Goal: Task Accomplishment & Management: Complete application form

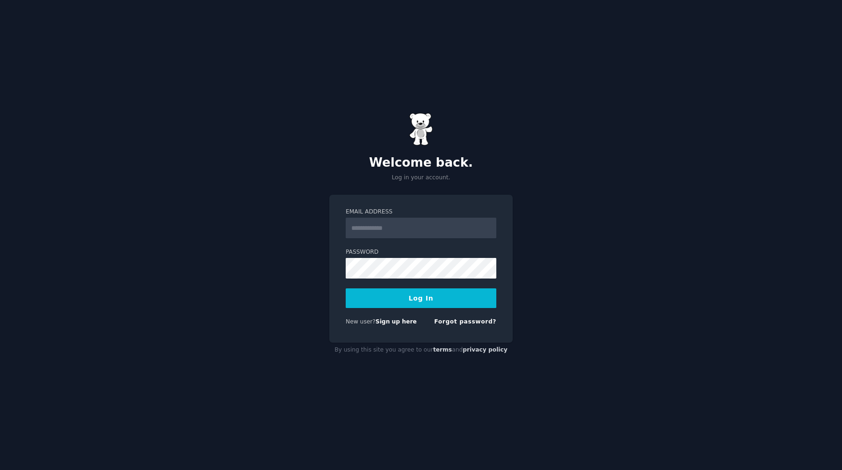
click at [402, 225] on input "Email Address" at bounding box center [421, 228] width 151 height 21
type input "**********"
click at [448, 301] on button "Log In" at bounding box center [421, 298] width 151 height 20
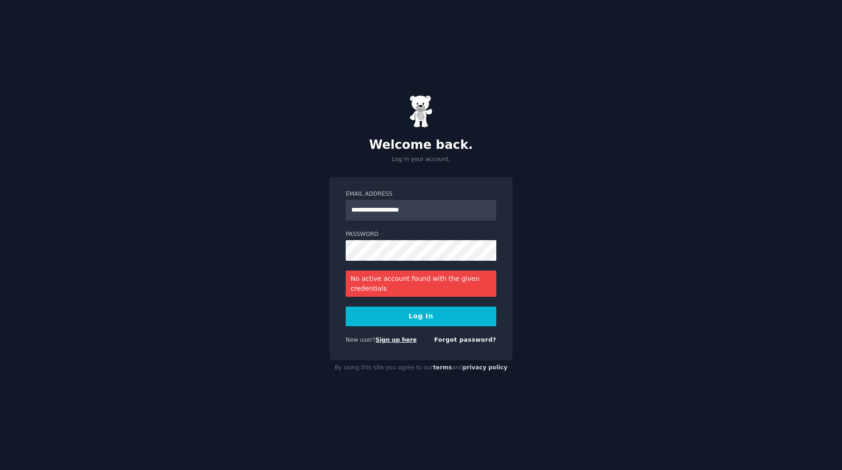
click at [399, 341] on link "Sign up here" at bounding box center [396, 339] width 41 height 7
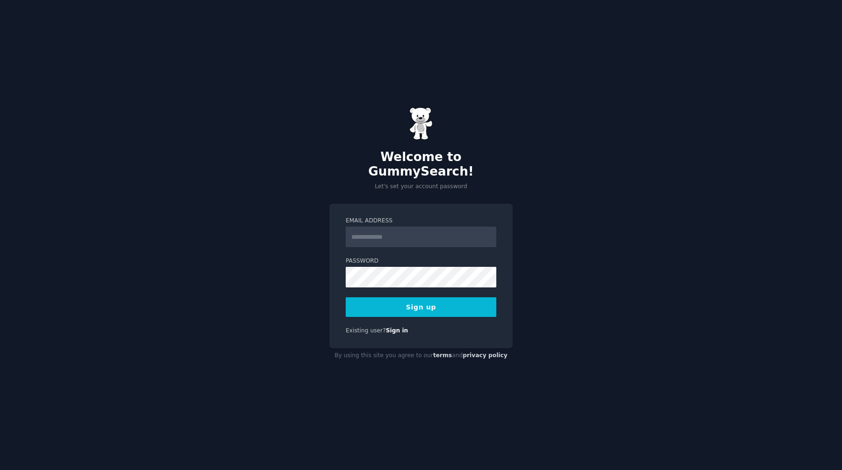
click at [401, 231] on input "Email Address" at bounding box center [421, 237] width 151 height 21
type input "**********"
click at [440, 302] on button "Sign up" at bounding box center [421, 307] width 151 height 20
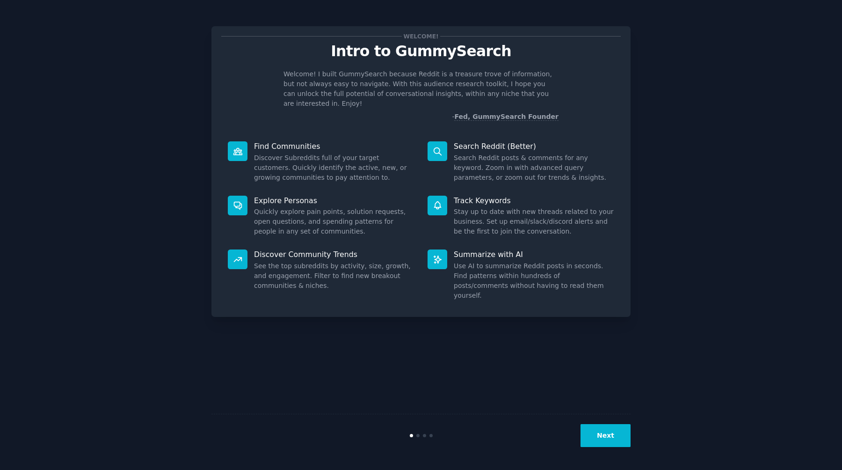
click at [601, 432] on button "Next" at bounding box center [606, 435] width 50 height 23
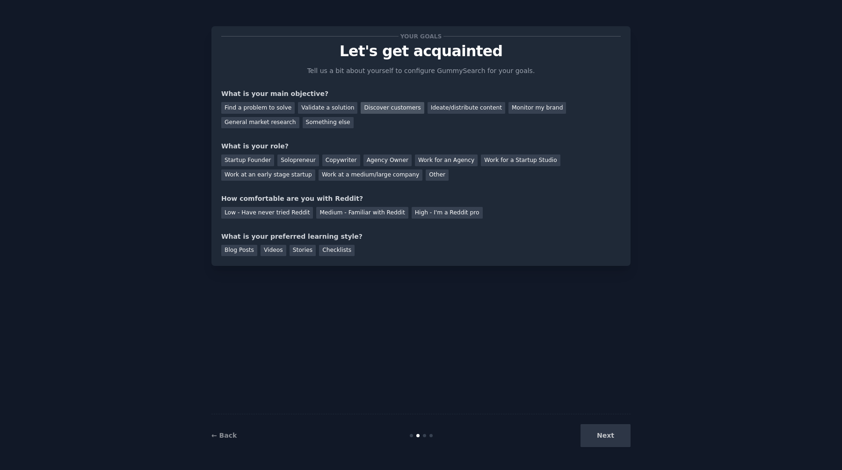
click at [390, 109] on div "Discover customers" at bounding box center [392, 108] width 63 height 12
click at [274, 122] on div "General market research" at bounding box center [260, 123] width 78 height 12
click at [371, 111] on div "Discover customers" at bounding box center [392, 108] width 63 height 12
click at [251, 163] on div "Startup Founder" at bounding box center [247, 160] width 53 height 12
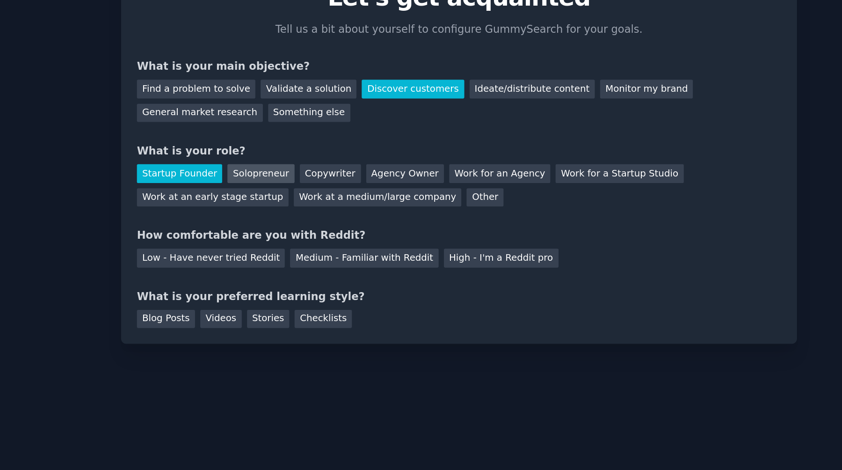
click at [296, 157] on div "Solopreneur" at bounding box center [298, 160] width 41 height 12
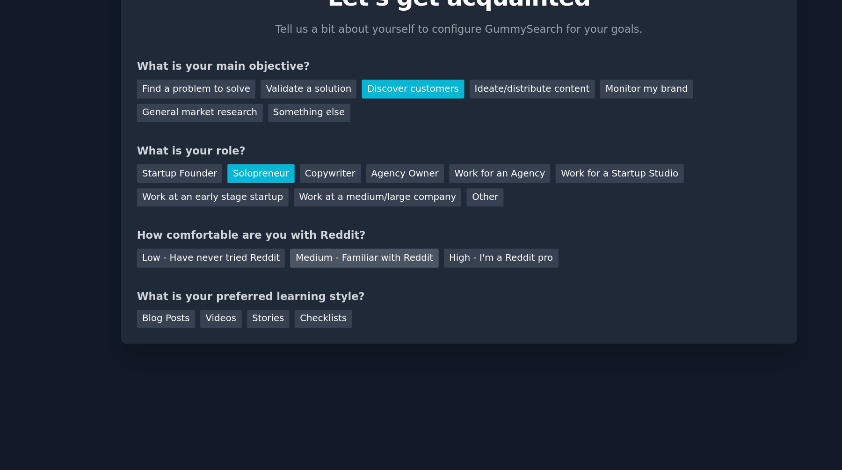
click at [338, 214] on div "Medium - Familiar with Reddit" at bounding box center [362, 213] width 92 height 12
click at [246, 250] on div "Blog Posts" at bounding box center [239, 251] width 36 height 12
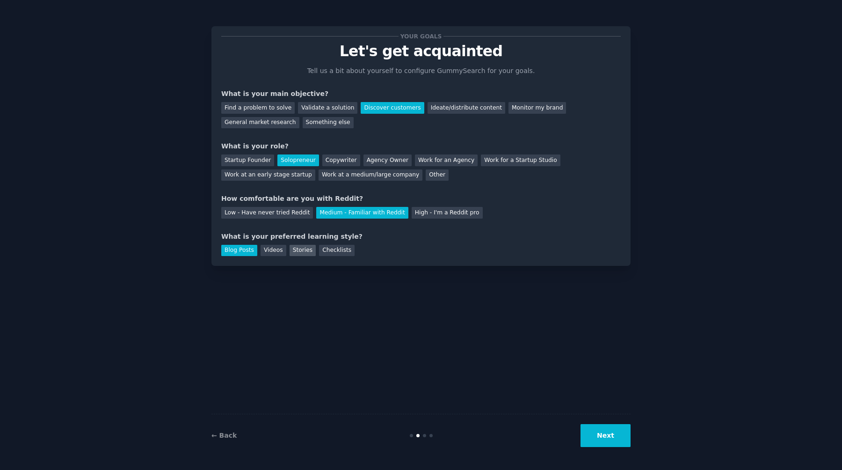
click at [305, 255] on div "Stories" at bounding box center [303, 251] width 26 height 12
click at [604, 426] on button "Next" at bounding box center [606, 435] width 50 height 23
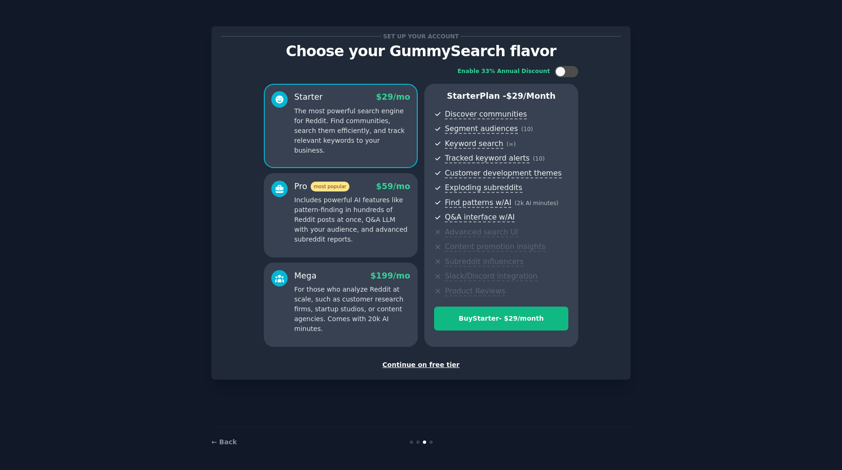
click at [566, 79] on div "Enable 33% Annual Discount Starter $ 29 /mo The most powerful search engine for…" at bounding box center [421, 206] width 400 height 294
click at [571, 72] on div at bounding box center [571, 71] width 5 height 5
click at [400, 216] on p "Includes powerful AI features like pattern-finding in hundreds of Reddit posts …" at bounding box center [352, 219] width 116 height 49
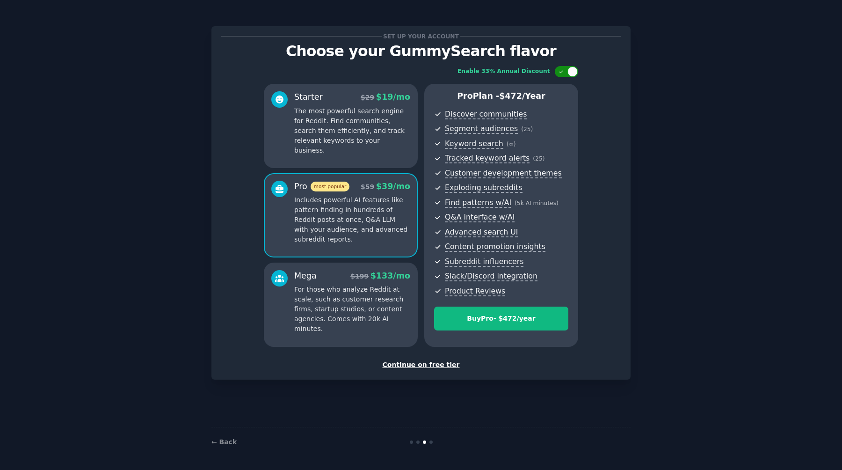
click at [576, 69] on div at bounding box center [573, 71] width 10 height 10
checkbox input "false"
click at [380, 128] on p "The most powerful search engine for Reddit. Find communities, search them effic…" at bounding box center [352, 130] width 116 height 49
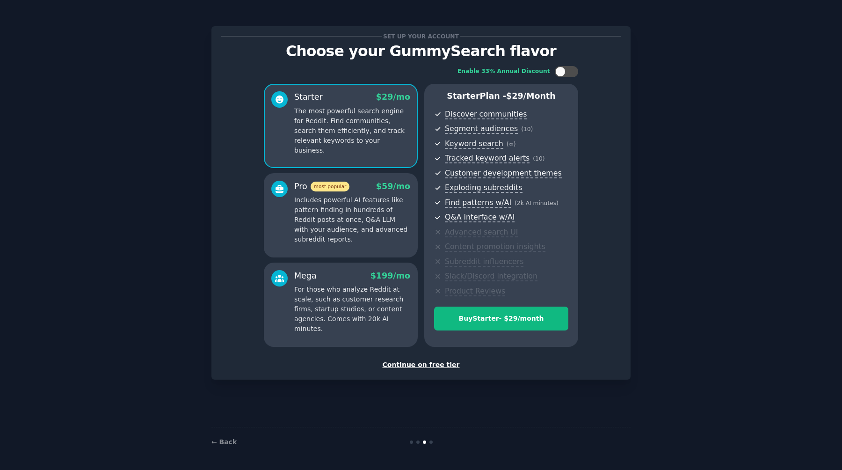
click at [431, 362] on div "Continue on free tier" at bounding box center [421, 365] width 400 height 10
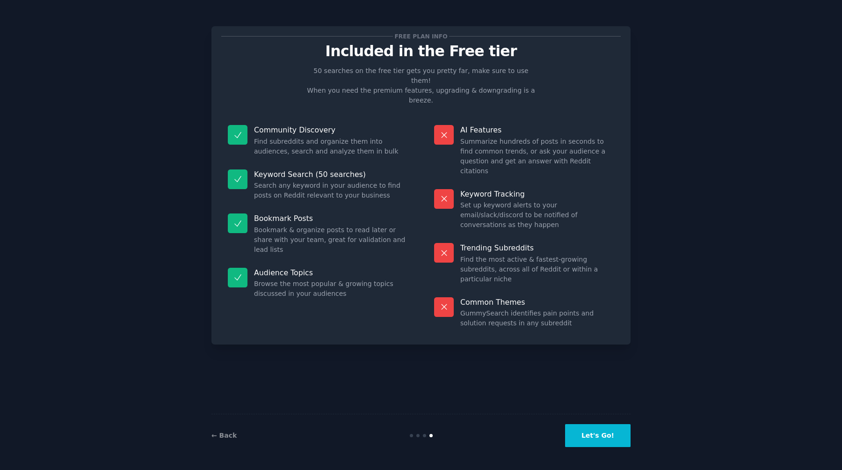
click at [595, 422] on div "← Back Let's Go!" at bounding box center [421, 435] width 419 height 43
click at [592, 435] on button "Let's Go!" at bounding box center [598, 435] width 66 height 23
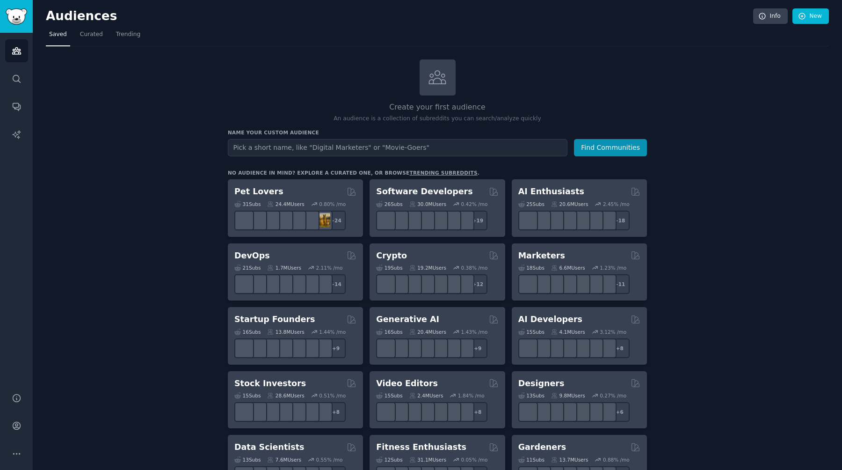
click at [359, 144] on input "text" at bounding box center [398, 147] width 340 height 17
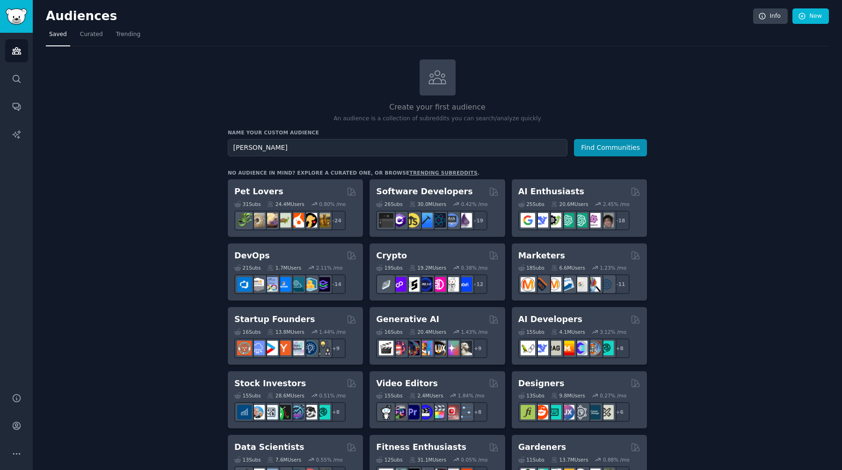
type input "[PERSON_NAME]"
type input "landing page"
click at [574, 139] on button "Find Communities" at bounding box center [610, 147] width 73 height 17
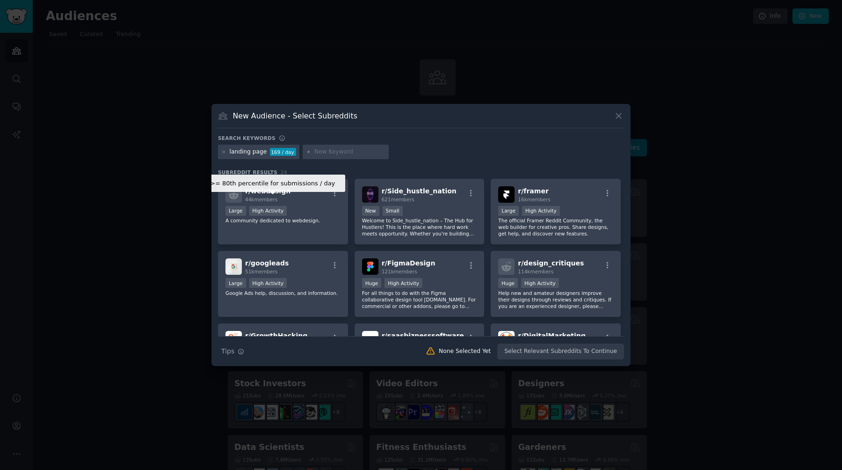
scroll to position [361, 0]
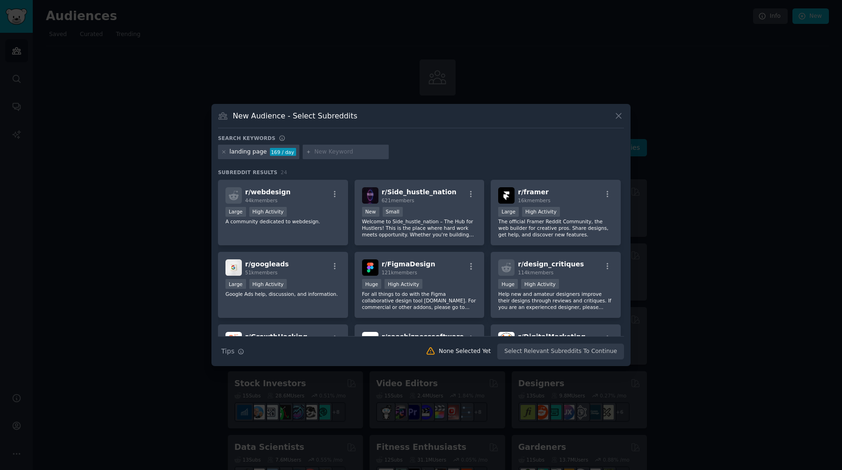
click at [168, 231] on div at bounding box center [421, 235] width 842 height 470
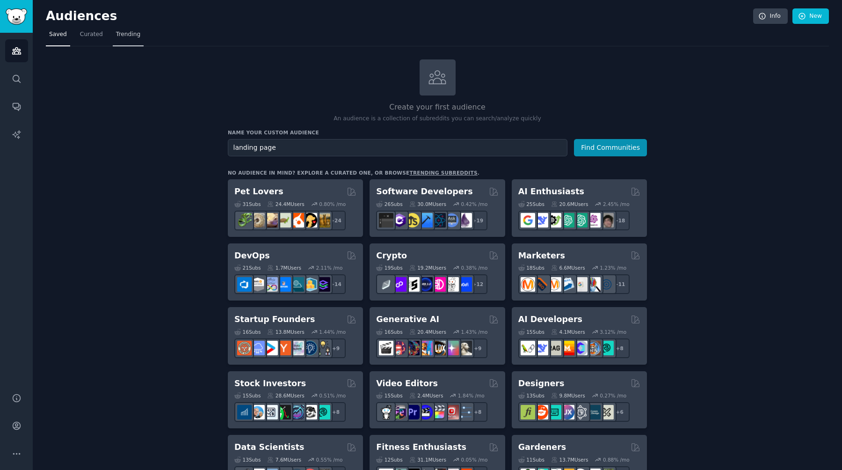
click at [137, 33] on span "Trending" at bounding box center [128, 34] width 24 height 8
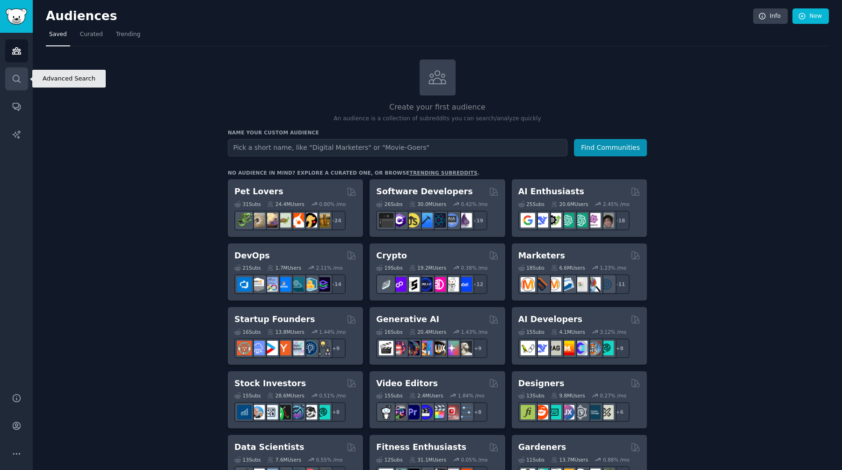
click at [21, 78] on link "Search" at bounding box center [16, 78] width 23 height 23
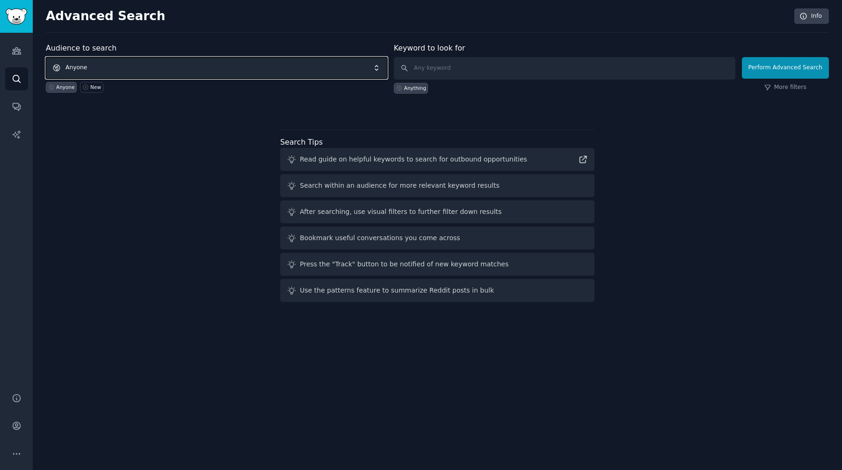
click at [237, 64] on span "Anyone" at bounding box center [217, 68] width 342 height 22
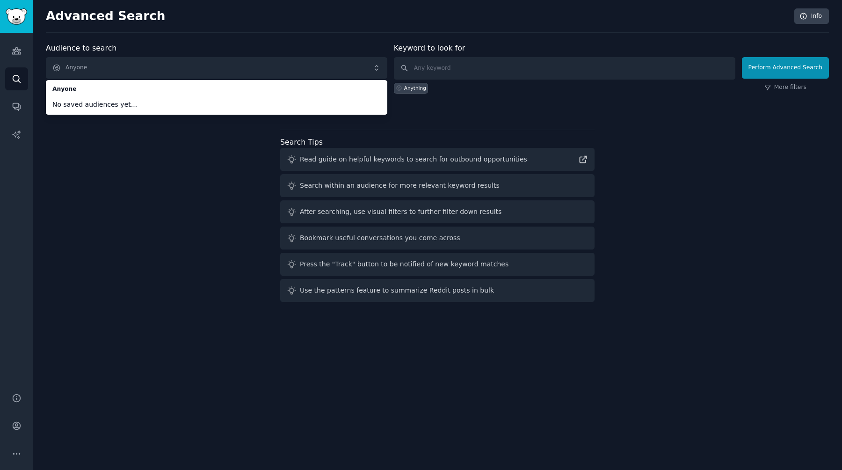
click at [183, 168] on div "Audience to search Anyone Anyone No saved audiences yet... Anyone New Keyword t…" at bounding box center [437, 174] width 783 height 263
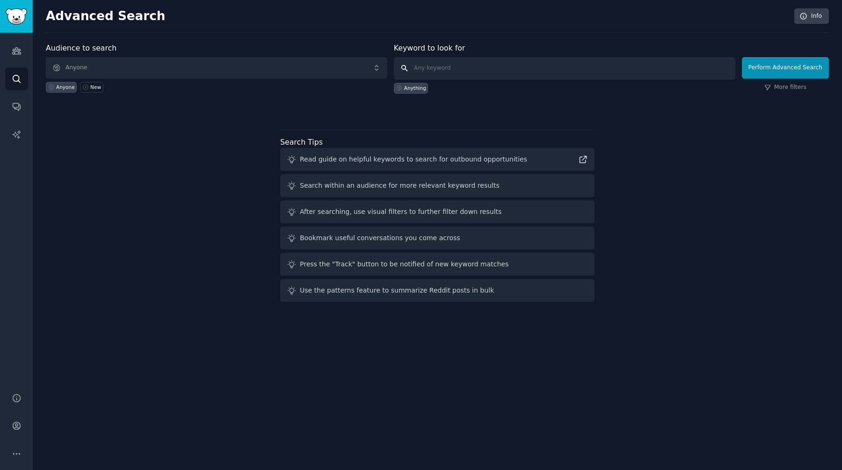
click at [472, 72] on input "text" at bounding box center [565, 68] width 342 height 22
click at [16, 140] on link "AI Reports" at bounding box center [16, 134] width 23 height 23
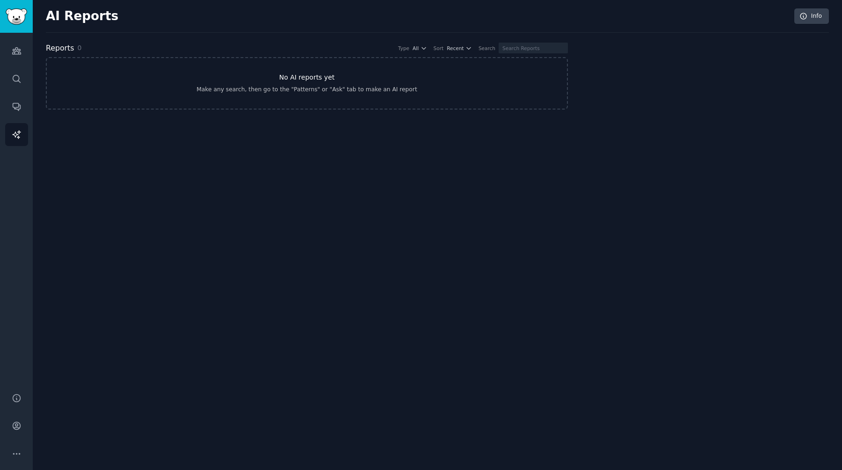
click at [236, 97] on link "No AI reports yet Make any search, then go to the "Patterns" or "Ask" tab to ma…" at bounding box center [307, 83] width 522 height 52
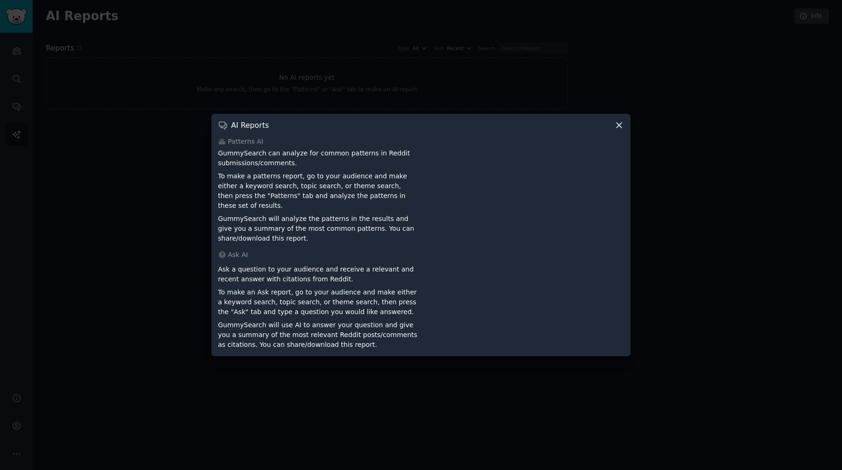
click at [617, 125] on icon at bounding box center [619, 125] width 10 height 10
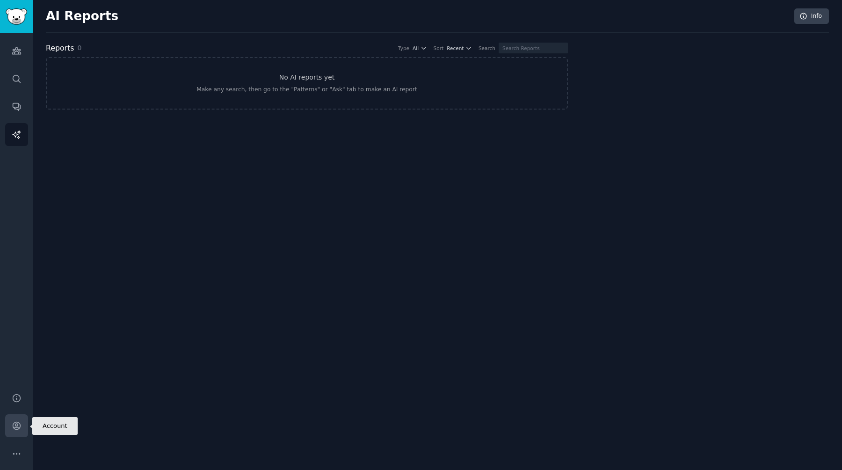
click at [15, 422] on icon "Sidebar" at bounding box center [16, 425] width 7 height 7
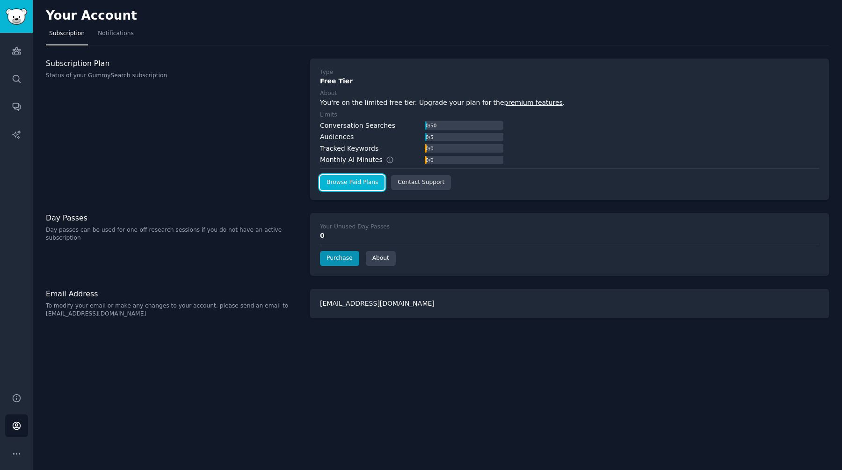
click at [361, 185] on link "Browse Paid Plans" at bounding box center [352, 182] width 65 height 15
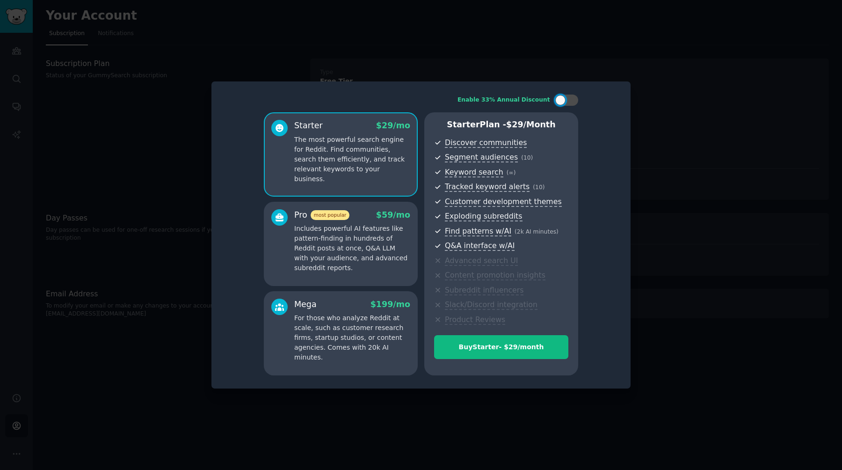
click at [392, 146] on p "The most powerful search engine for Reddit. Find communities, search them effic…" at bounding box center [352, 159] width 116 height 49
click at [564, 97] on div at bounding box center [560, 100] width 10 height 10
click at [570, 98] on div at bounding box center [573, 100] width 10 height 10
checkbox input "false"
click at [487, 348] on div "Buy Starter - $ 29 /month" at bounding box center [501, 347] width 133 height 10
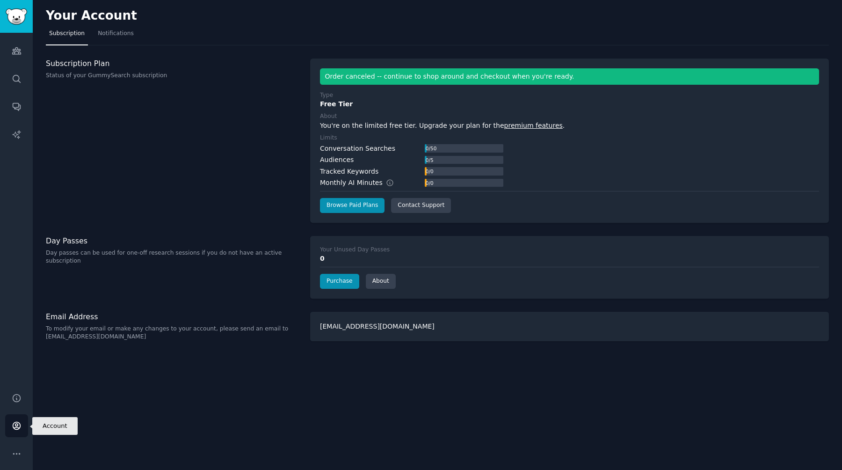
click at [19, 426] on icon "Sidebar" at bounding box center [17, 426] width 10 height 10
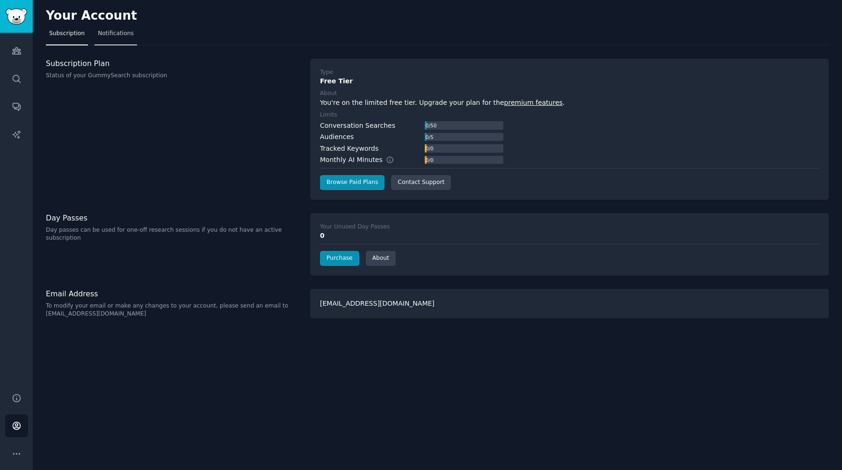
click at [129, 37] on span "Notifications" at bounding box center [116, 33] width 36 height 8
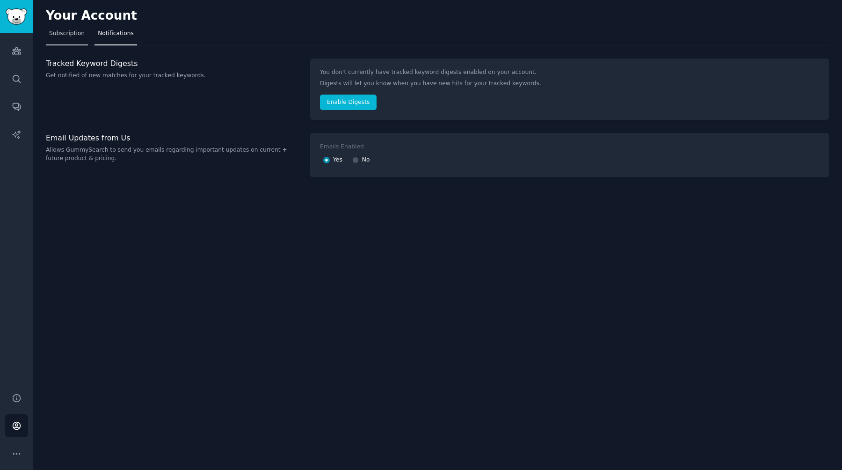
click at [70, 38] on link "Subscription" at bounding box center [67, 35] width 42 height 19
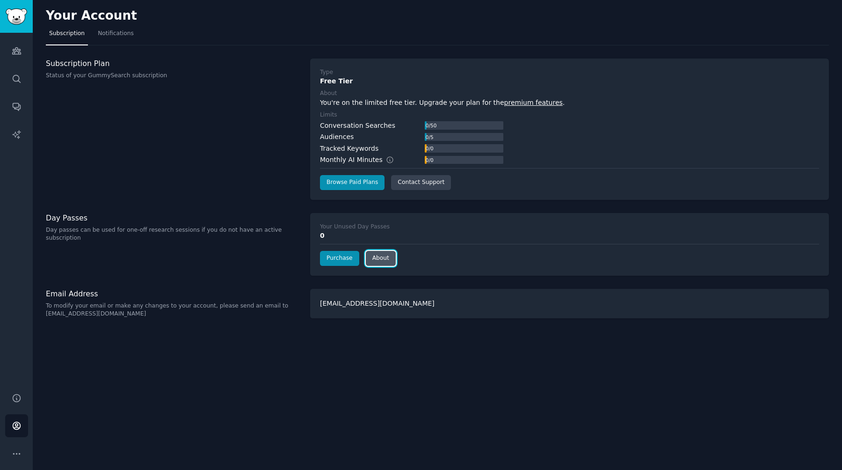
click at [388, 260] on link "About" at bounding box center [381, 258] width 30 height 15
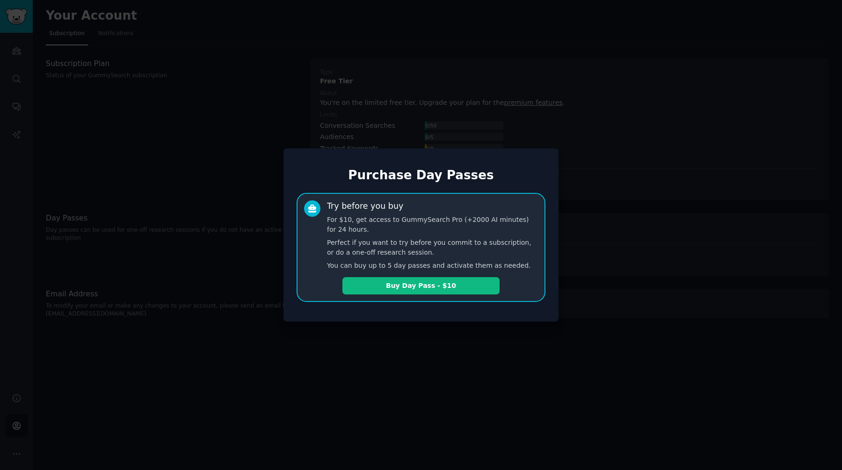
click at [236, 237] on div at bounding box center [421, 235] width 842 height 470
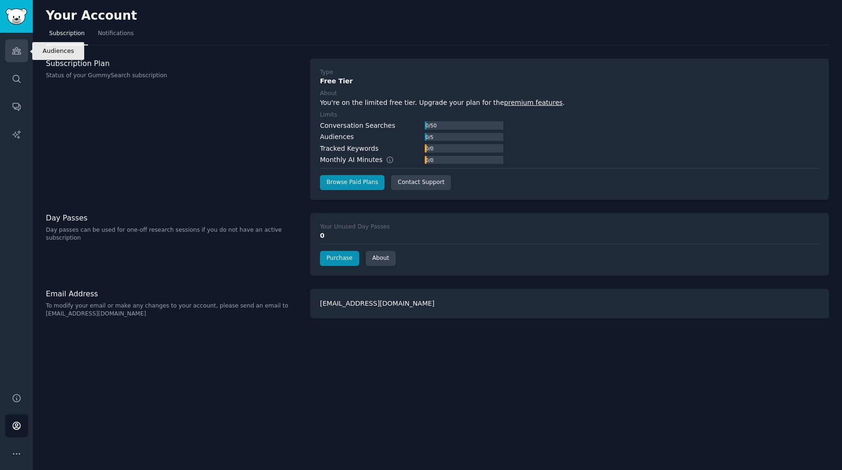
click at [20, 49] on icon "Sidebar" at bounding box center [16, 51] width 8 height 7
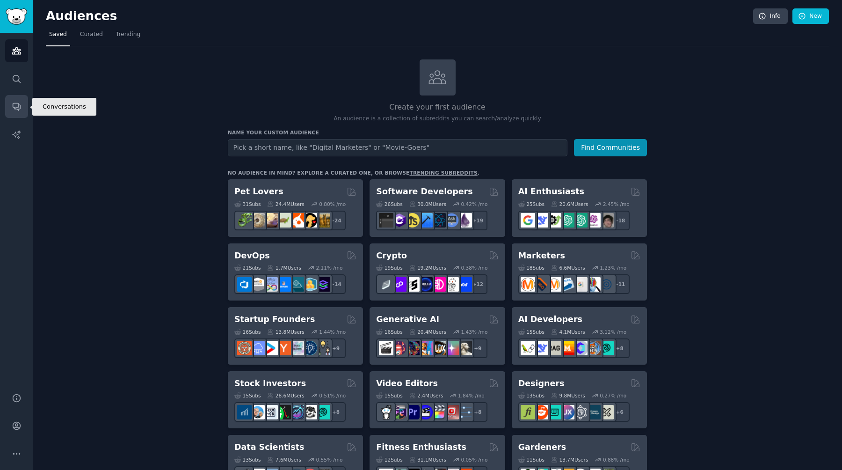
click at [24, 105] on link "Conversations" at bounding box center [16, 106] width 23 height 23
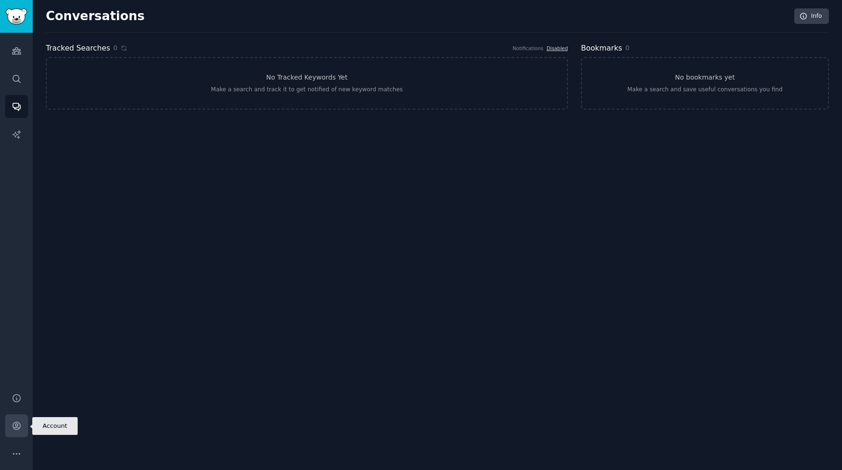
click at [15, 431] on link "Account" at bounding box center [16, 425] width 23 height 23
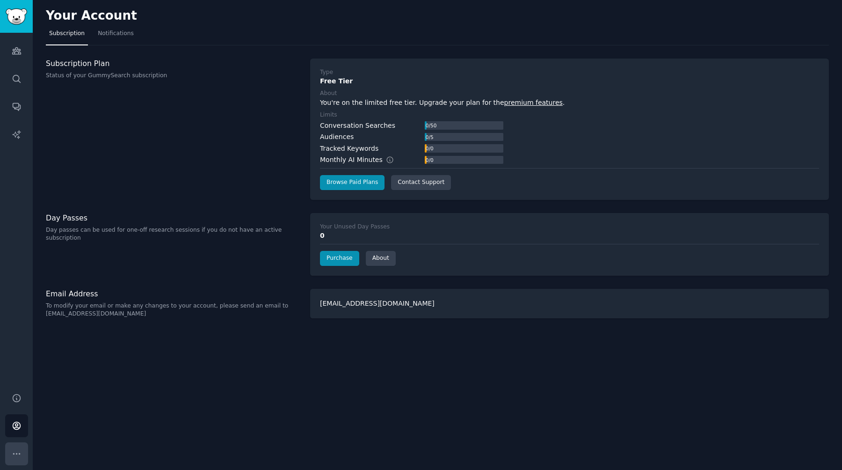
click at [19, 451] on icon "Sidebar" at bounding box center [17, 454] width 10 height 10
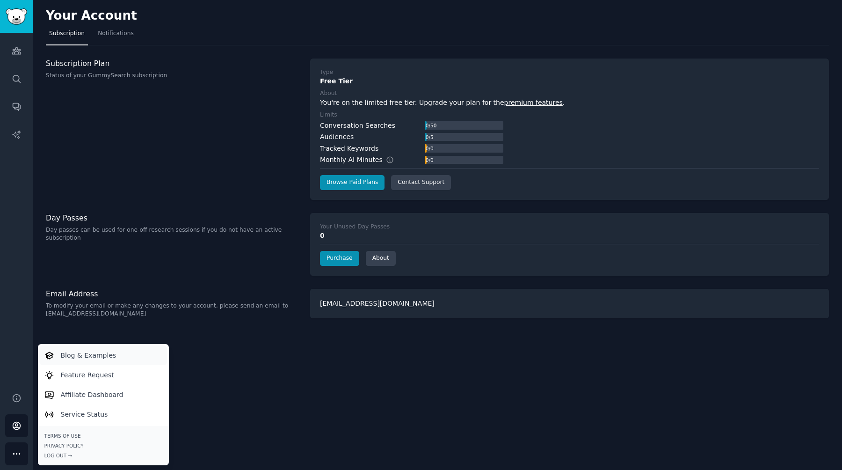
click at [93, 354] on p "Blog & Examples" at bounding box center [89, 356] width 56 height 10
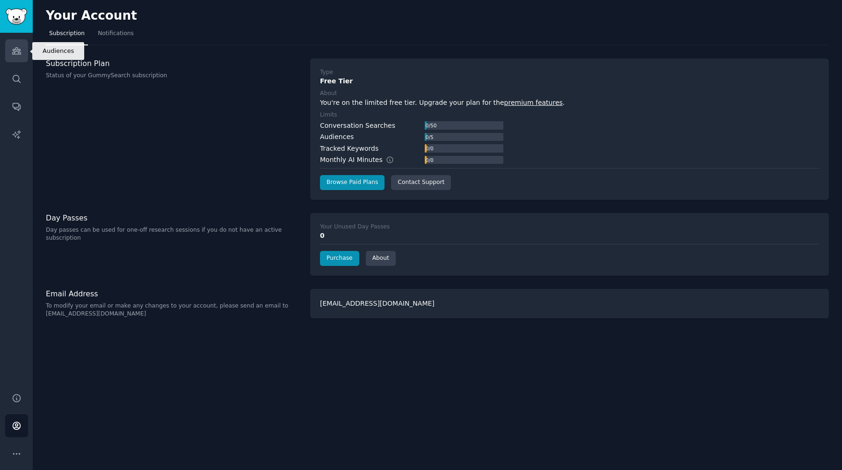
click at [13, 59] on link "Audiences" at bounding box center [16, 50] width 23 height 23
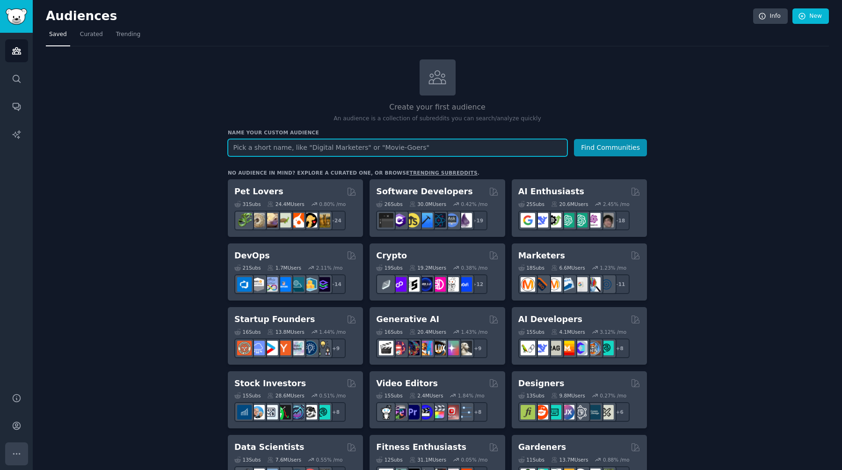
click at [14, 450] on icon "Sidebar" at bounding box center [17, 454] width 10 height 10
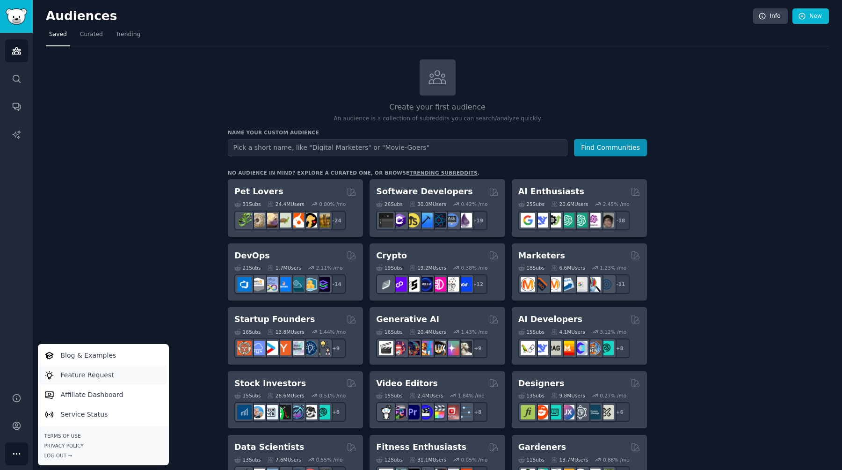
click at [100, 376] on p "Feature Request" at bounding box center [87, 375] width 53 height 10
